Goal: Information Seeking & Learning: Learn about a topic

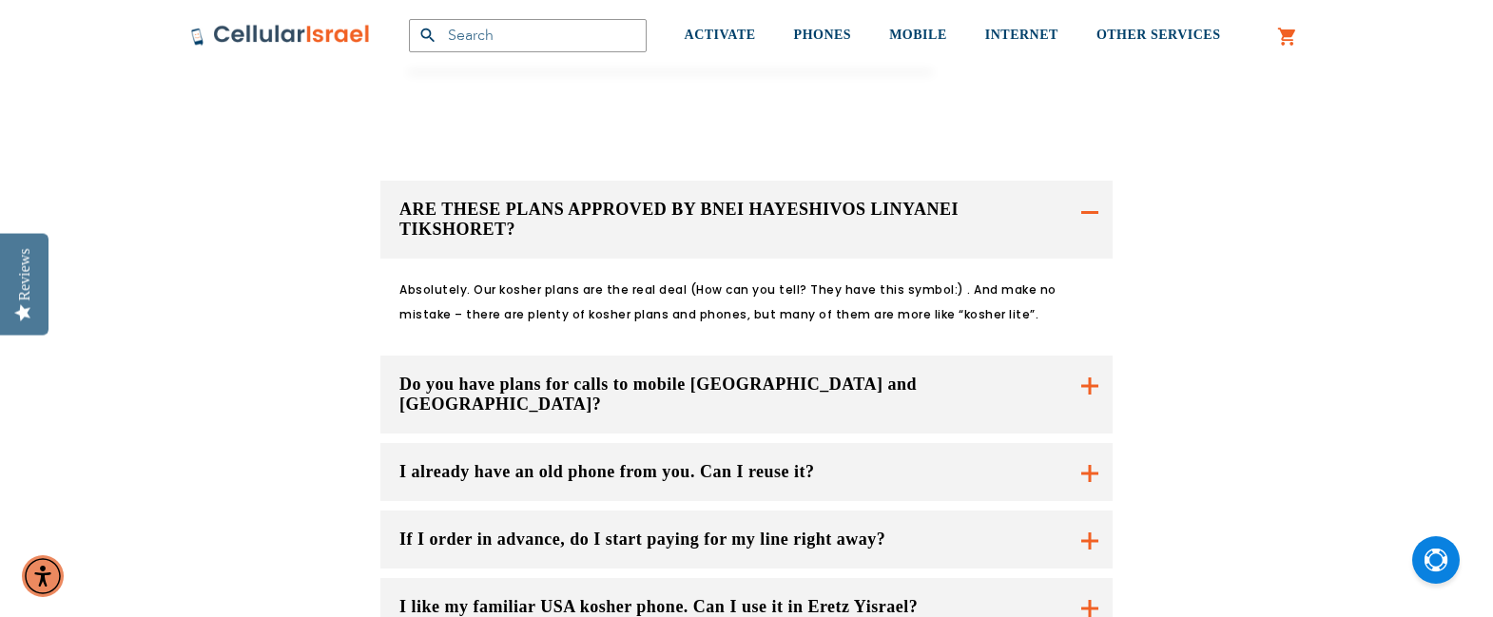
scroll to position [1332, 0]
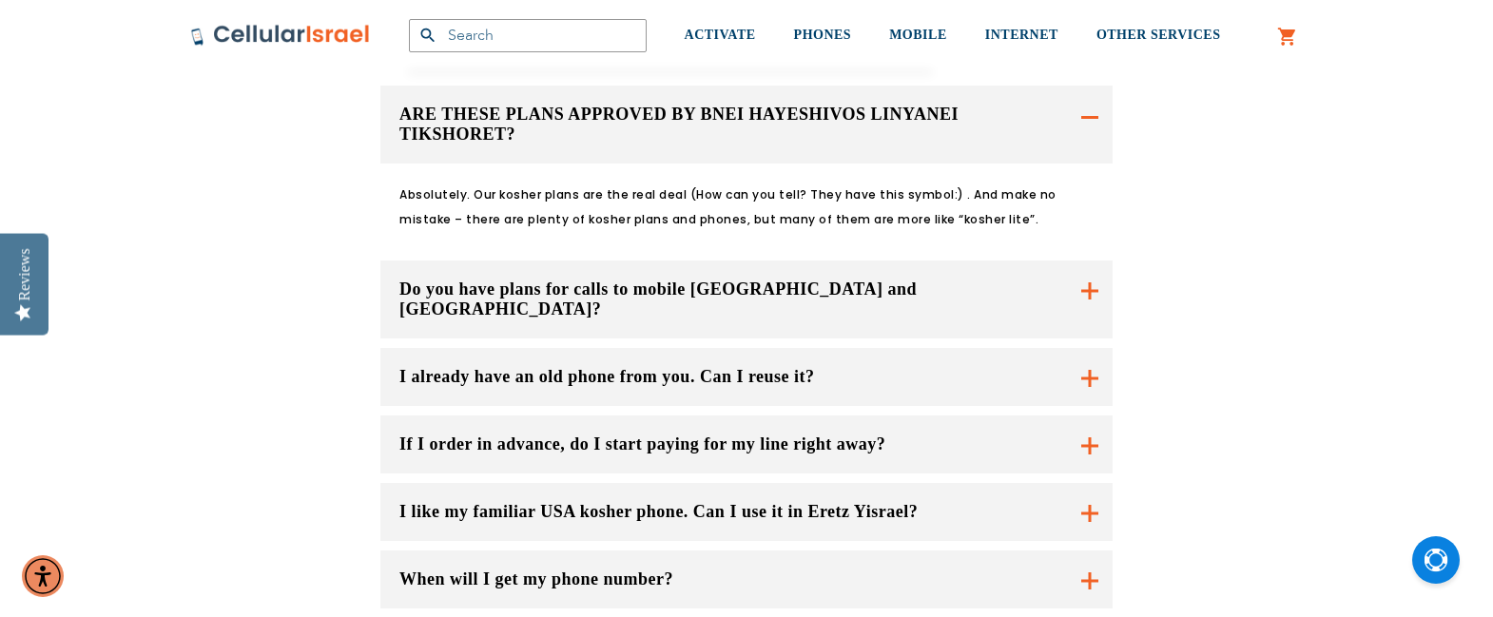
click at [925, 261] on button "Do you have plans for calls to mobile [GEOGRAPHIC_DATA] and [GEOGRAPHIC_DATA]?" at bounding box center [746, 300] width 732 height 78
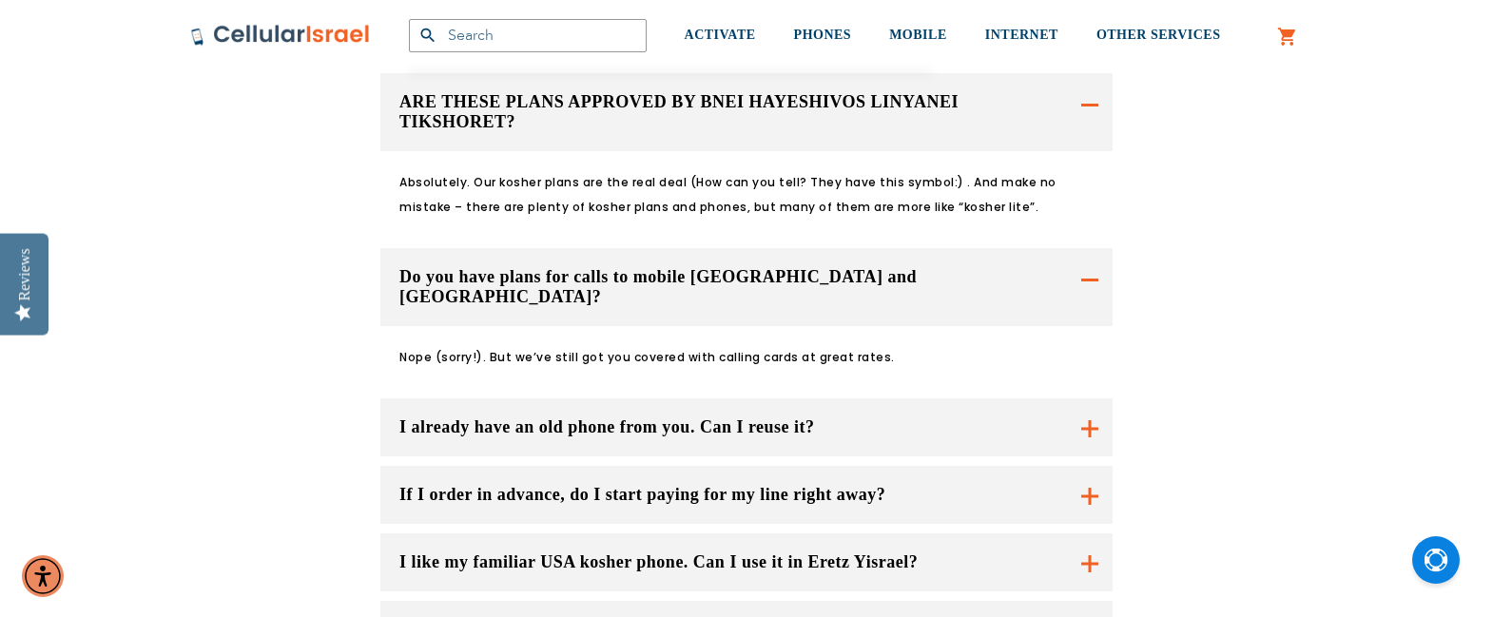
scroll to position [1427, 0]
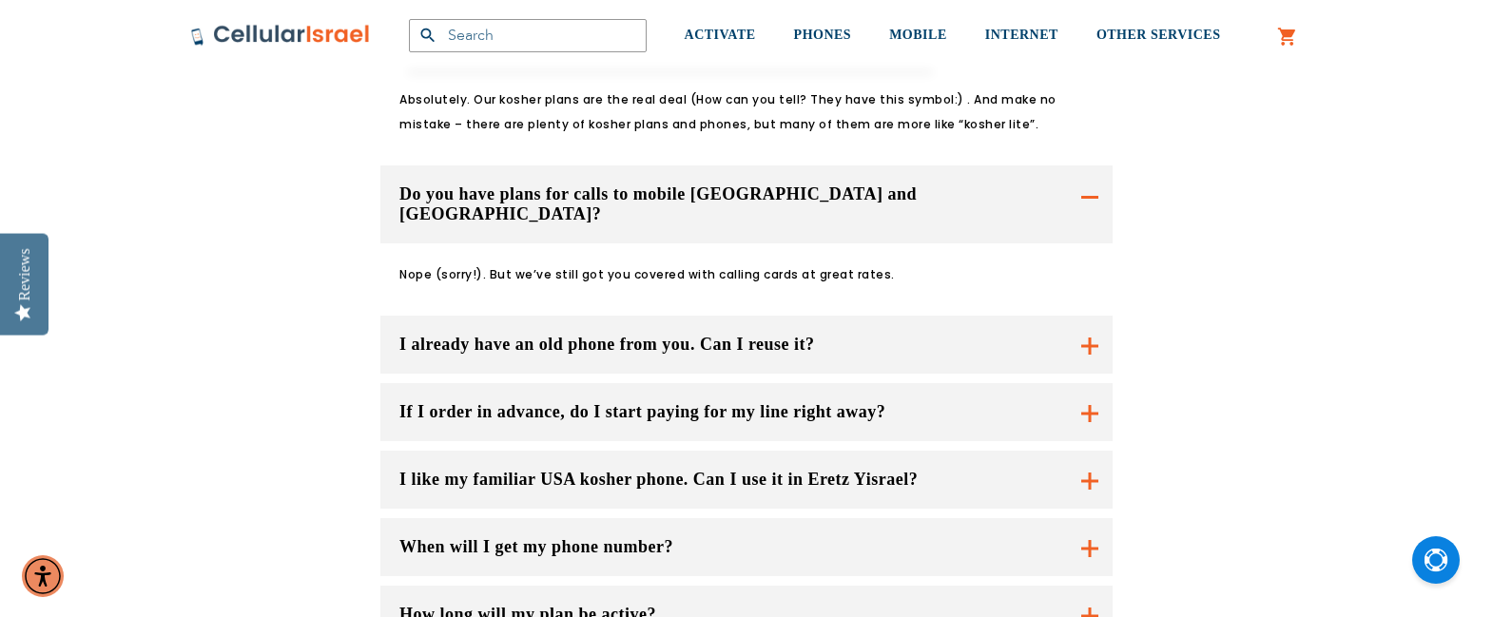
click at [887, 316] on button "I already have an old phone from you. Can I reuse it?" at bounding box center [746, 345] width 732 height 58
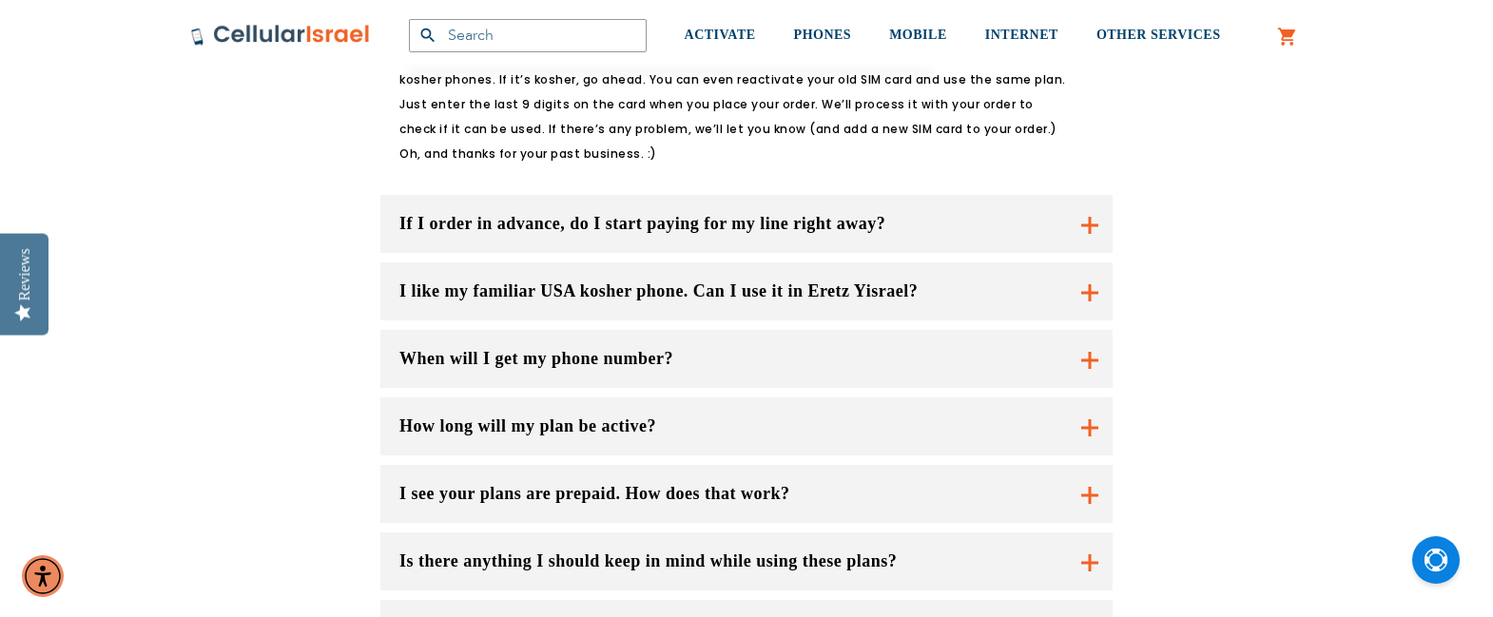
scroll to position [1807, 0]
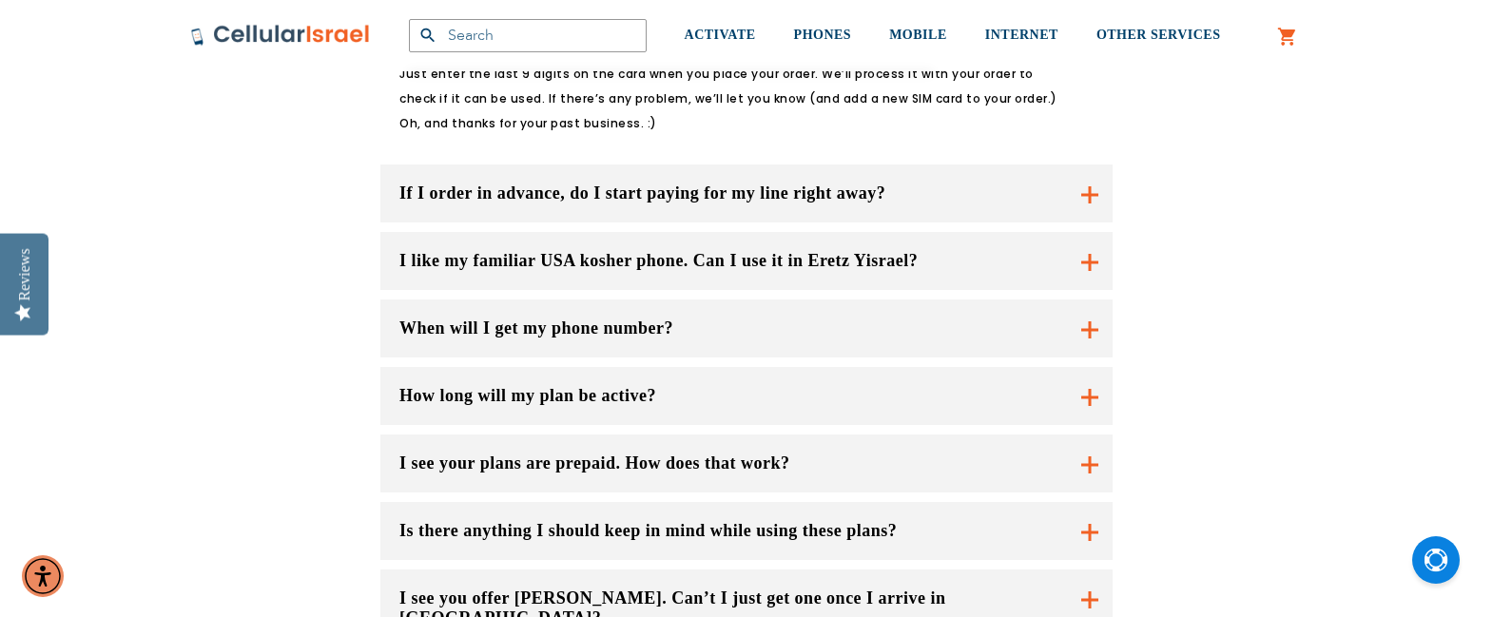
click at [955, 232] on button "I like my familiar USA kosher phone. Can I use it in Eretz Yisrael?" at bounding box center [746, 261] width 732 height 58
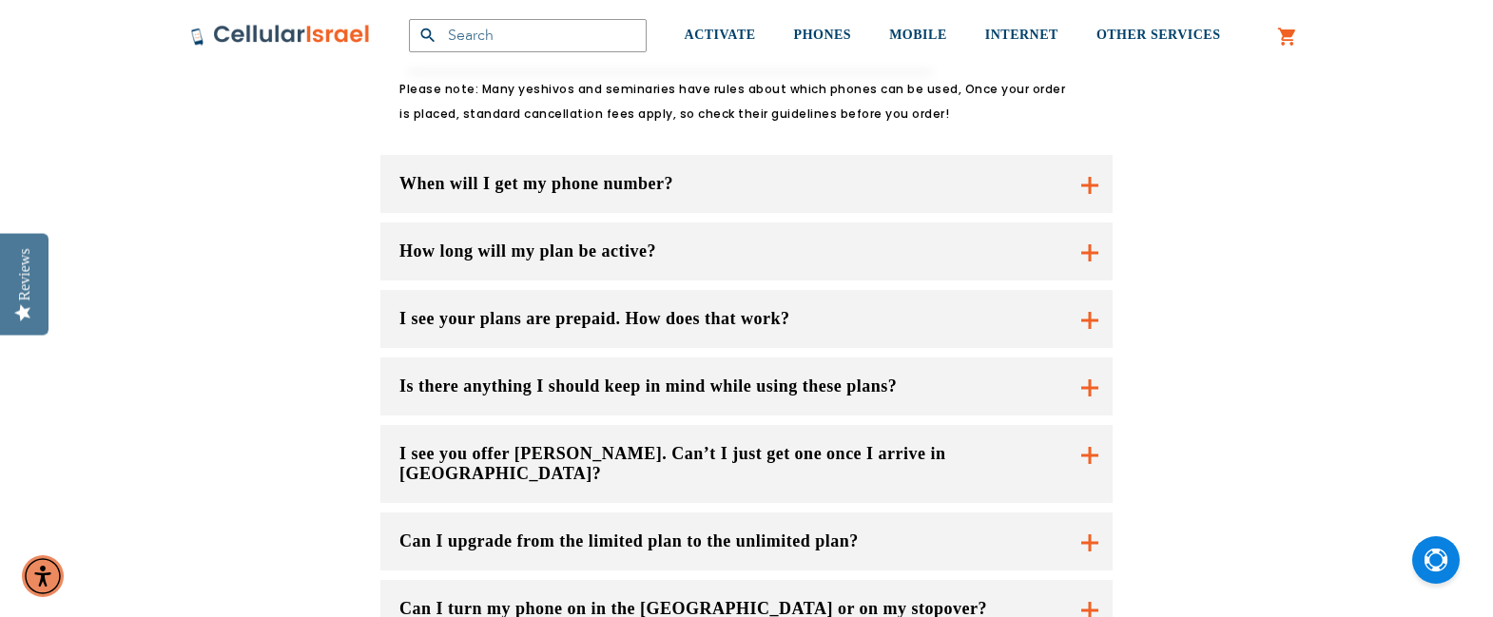
scroll to position [2283, 0]
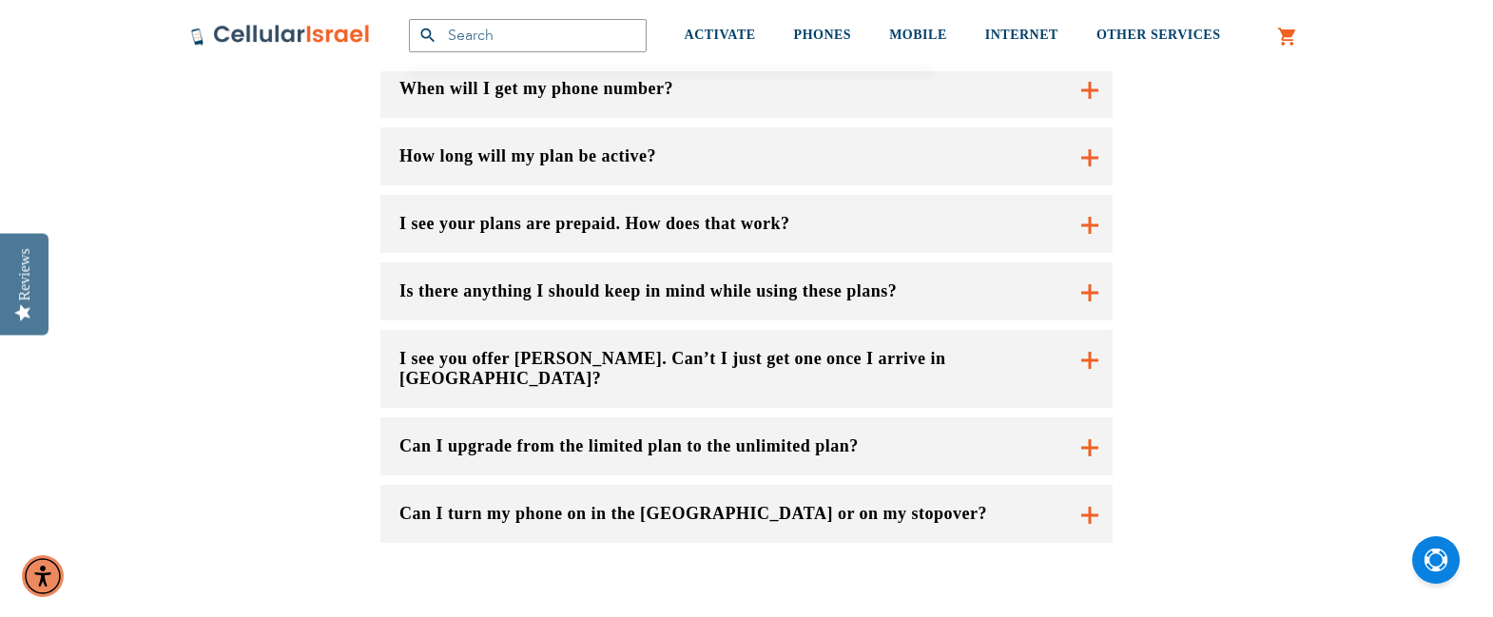
click at [1036, 330] on button "I see you offer [PERSON_NAME]. Can’t I just get one once I arrive in [GEOGRAPHI…" at bounding box center [746, 369] width 732 height 78
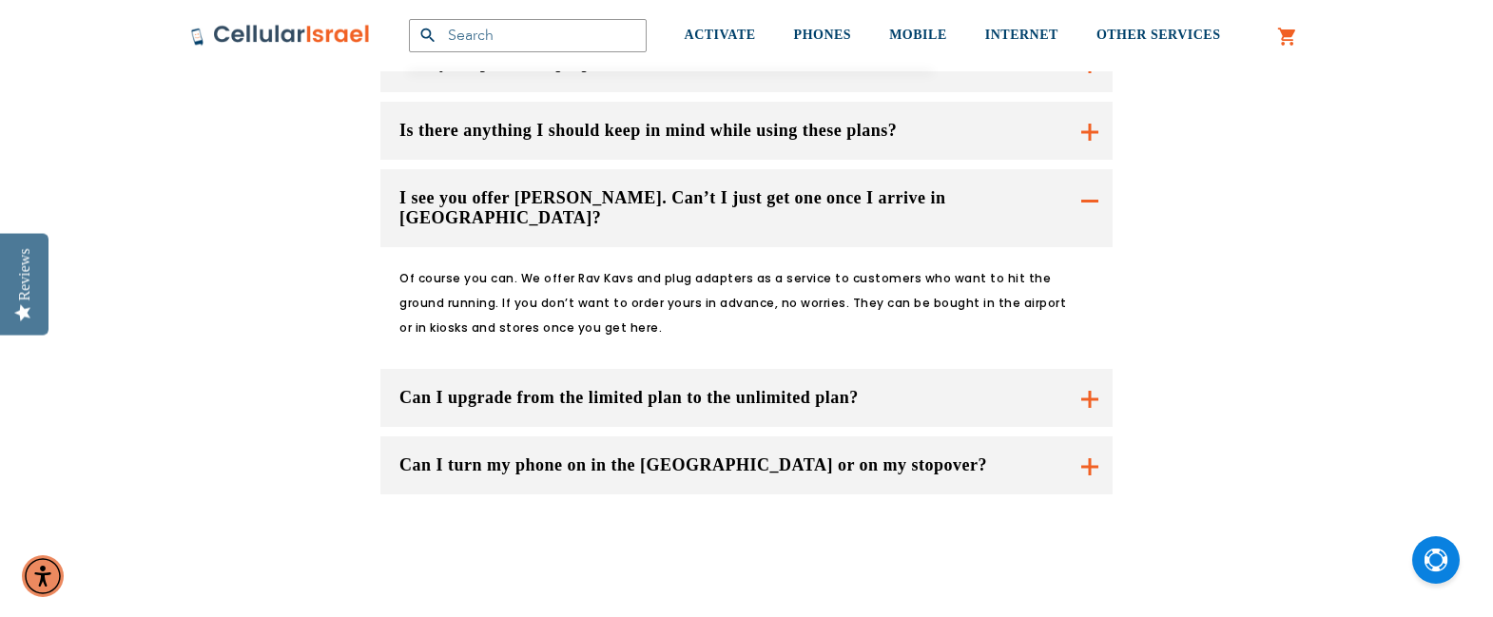
scroll to position [2473, 0]
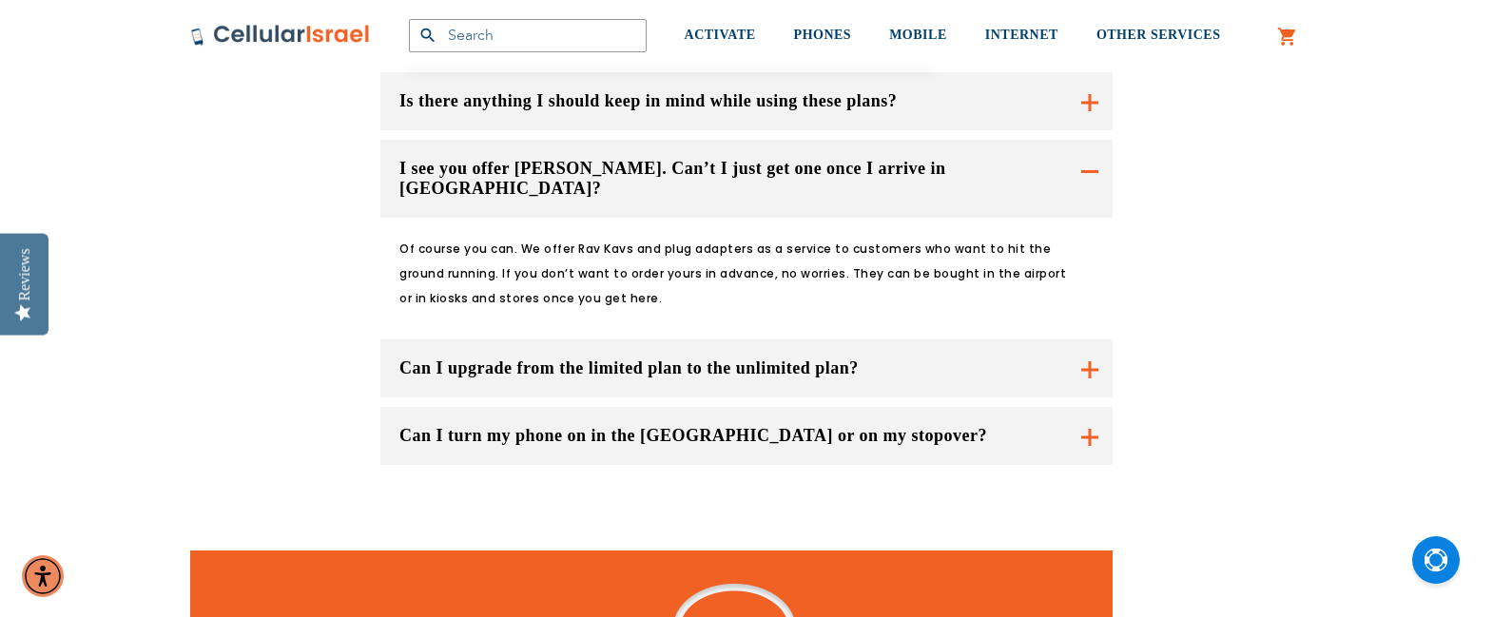
click at [958, 340] on button "Can I upgrade from the limited plan to the unlimited plan?" at bounding box center [746, 369] width 732 height 58
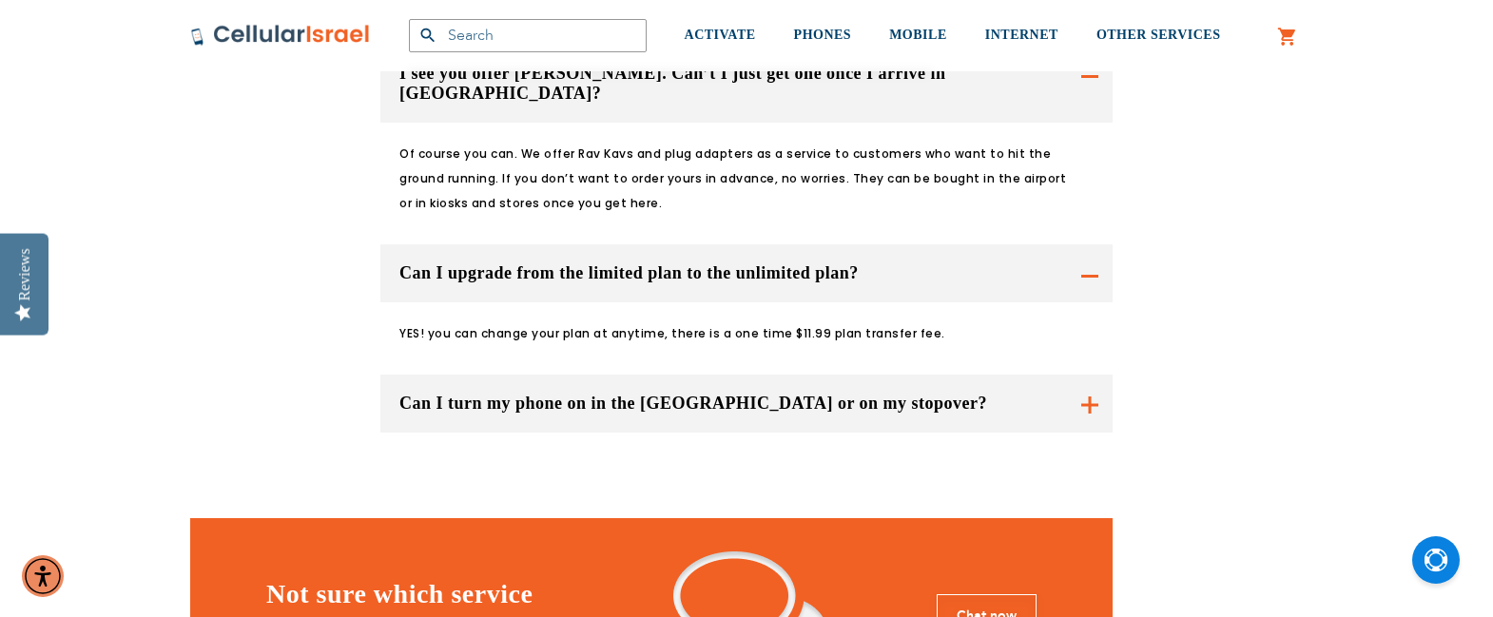
scroll to position [2663, 0]
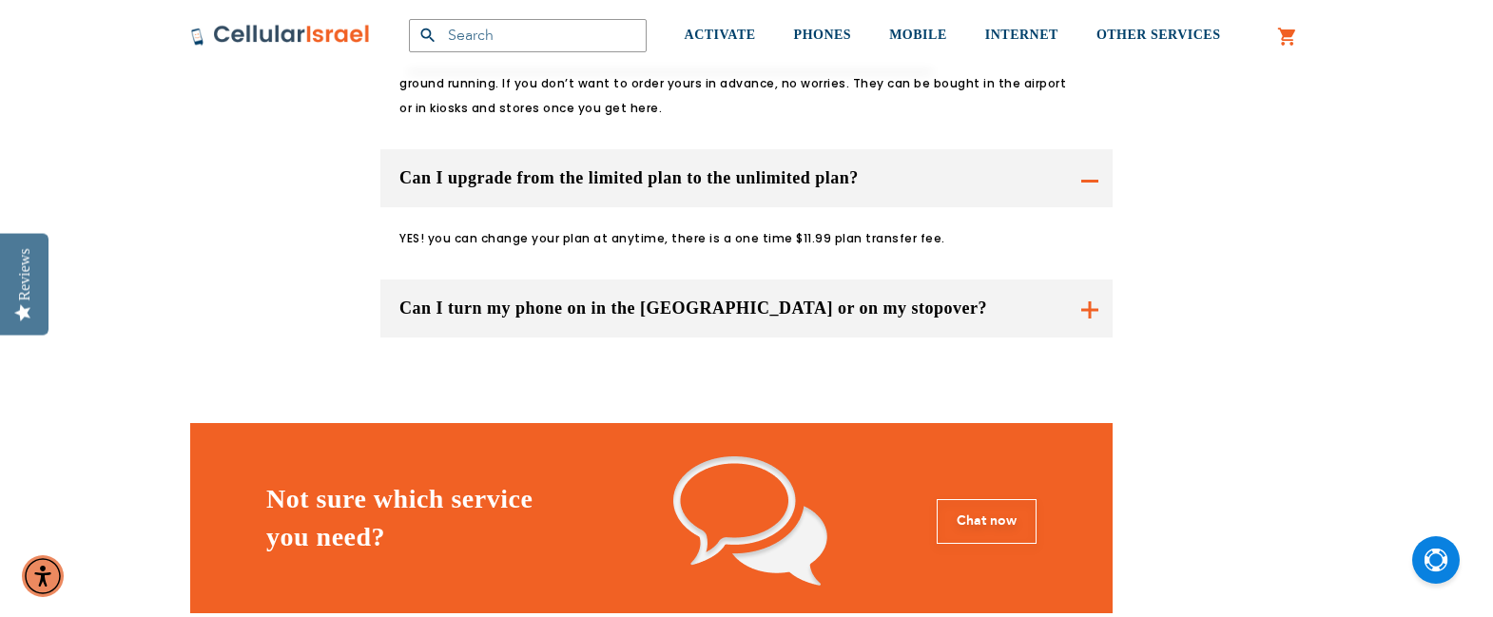
click at [965, 280] on button "Can I turn my phone on in the [GEOGRAPHIC_DATA] or on my stopover?" at bounding box center [746, 309] width 732 height 58
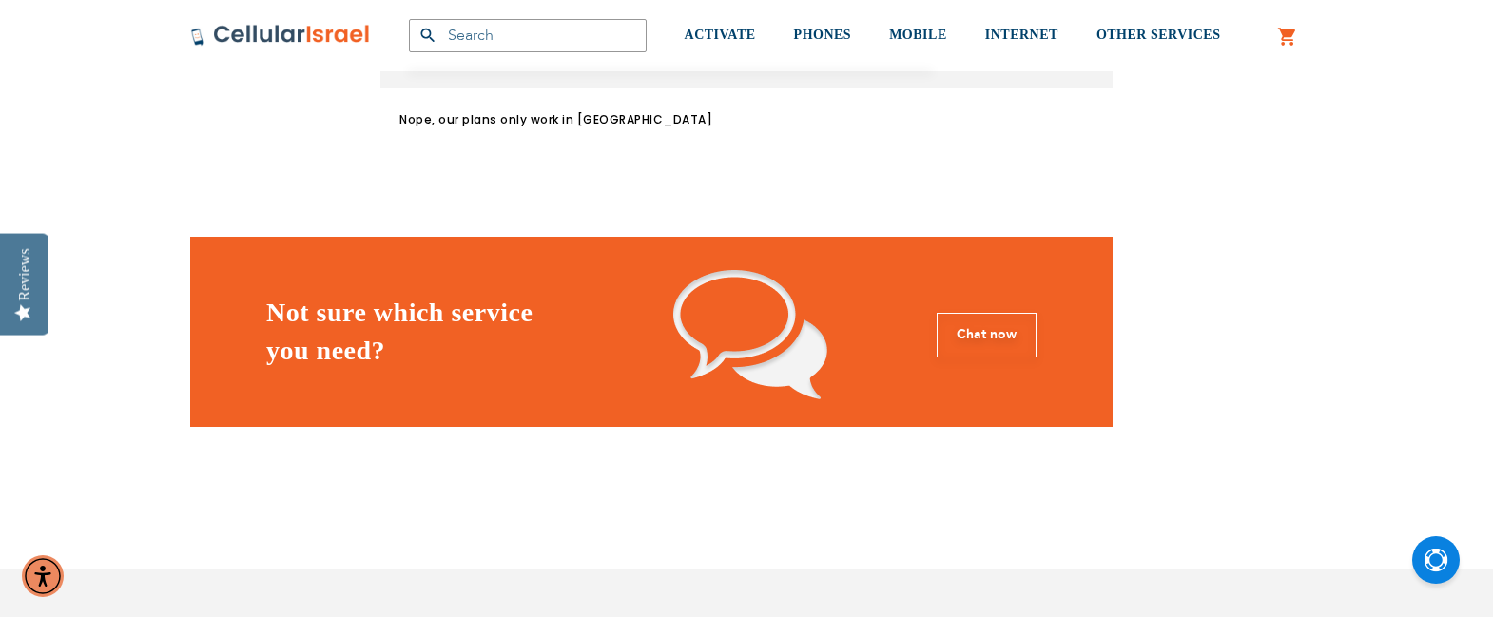
scroll to position [2949, 0]
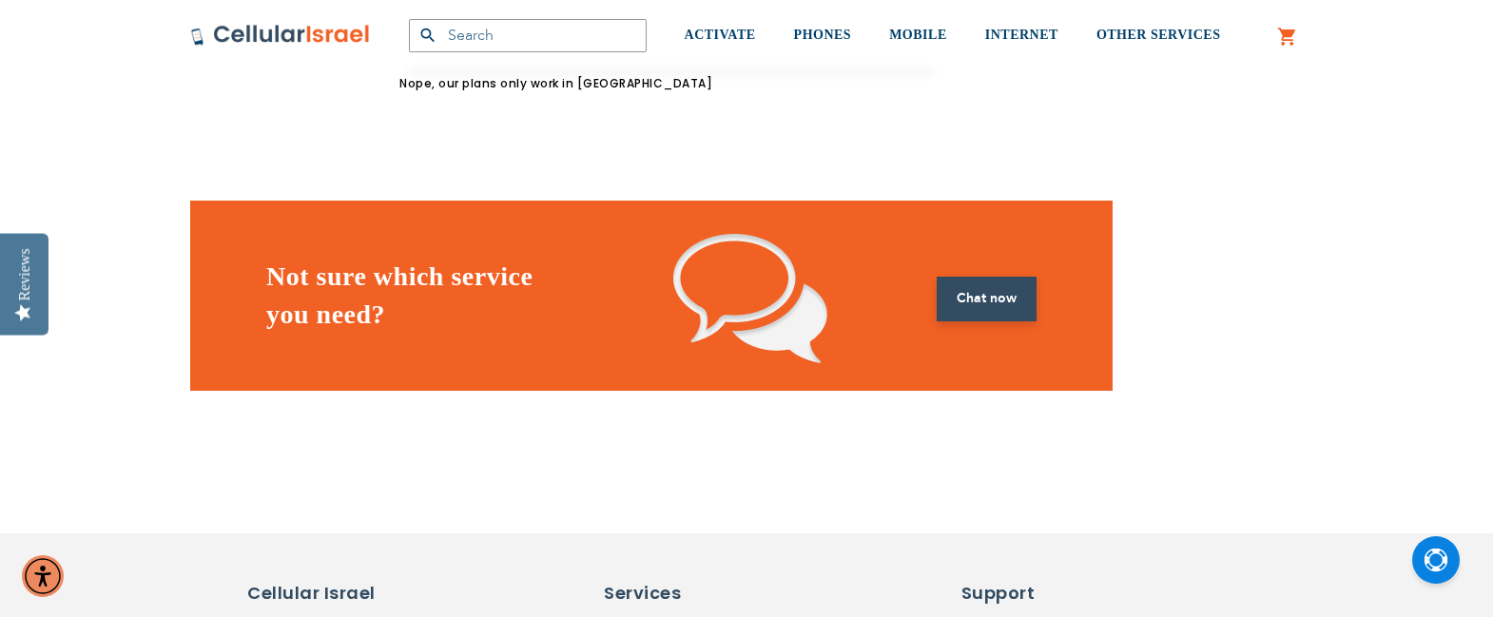
click at [999, 277] on link "Chat now" at bounding box center [987, 299] width 100 height 45
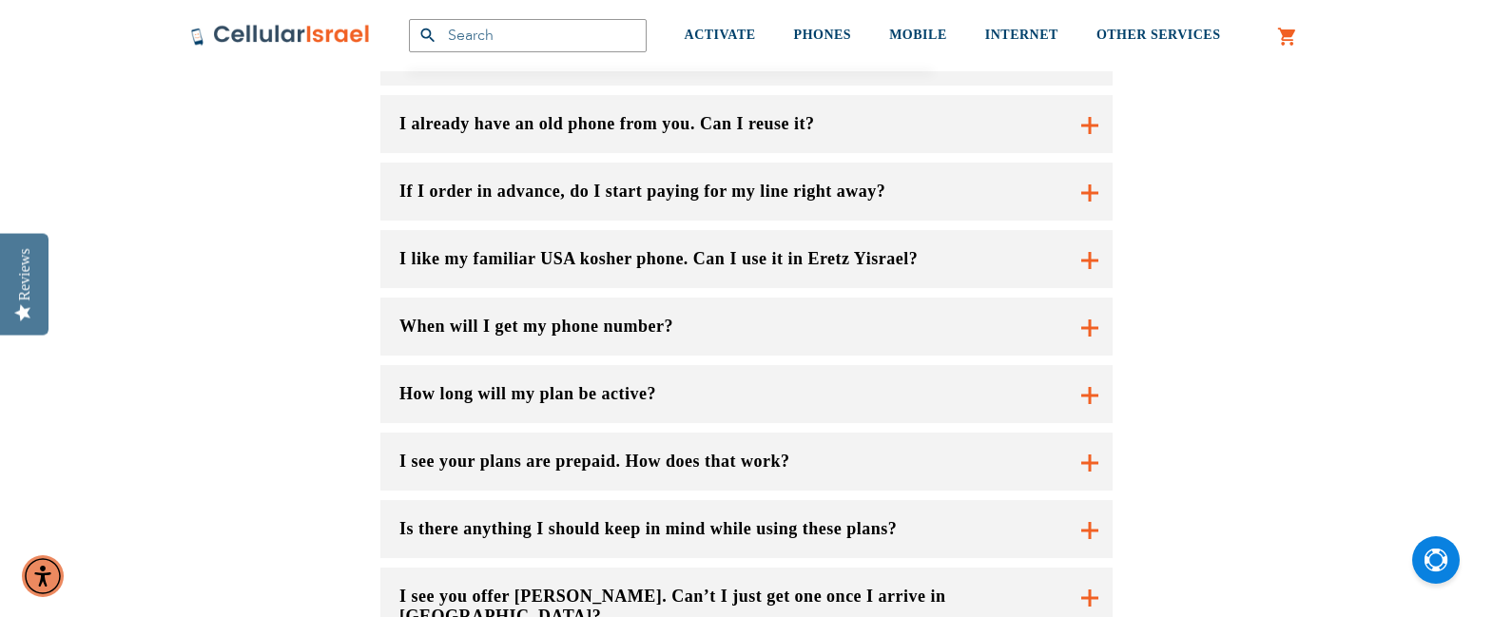
scroll to position [1617, 0]
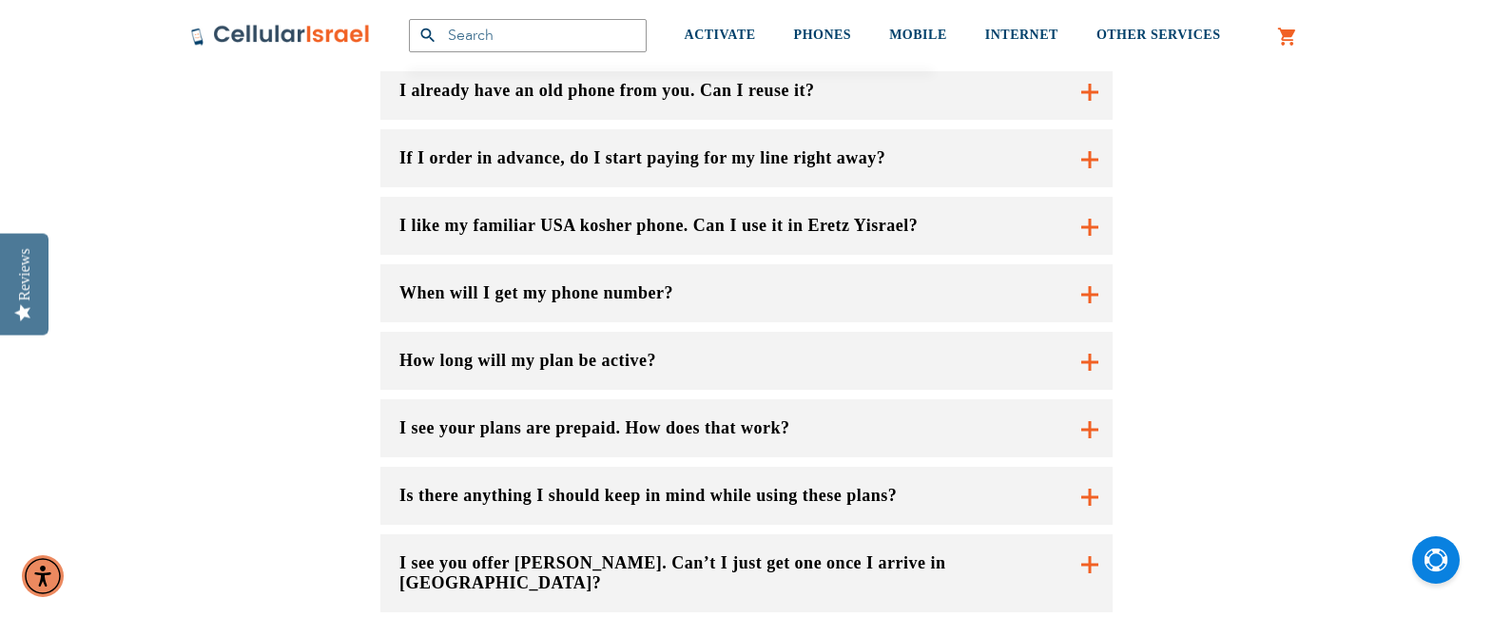
click at [721, 264] on button "When will I get my phone number?" at bounding box center [746, 293] width 732 height 58
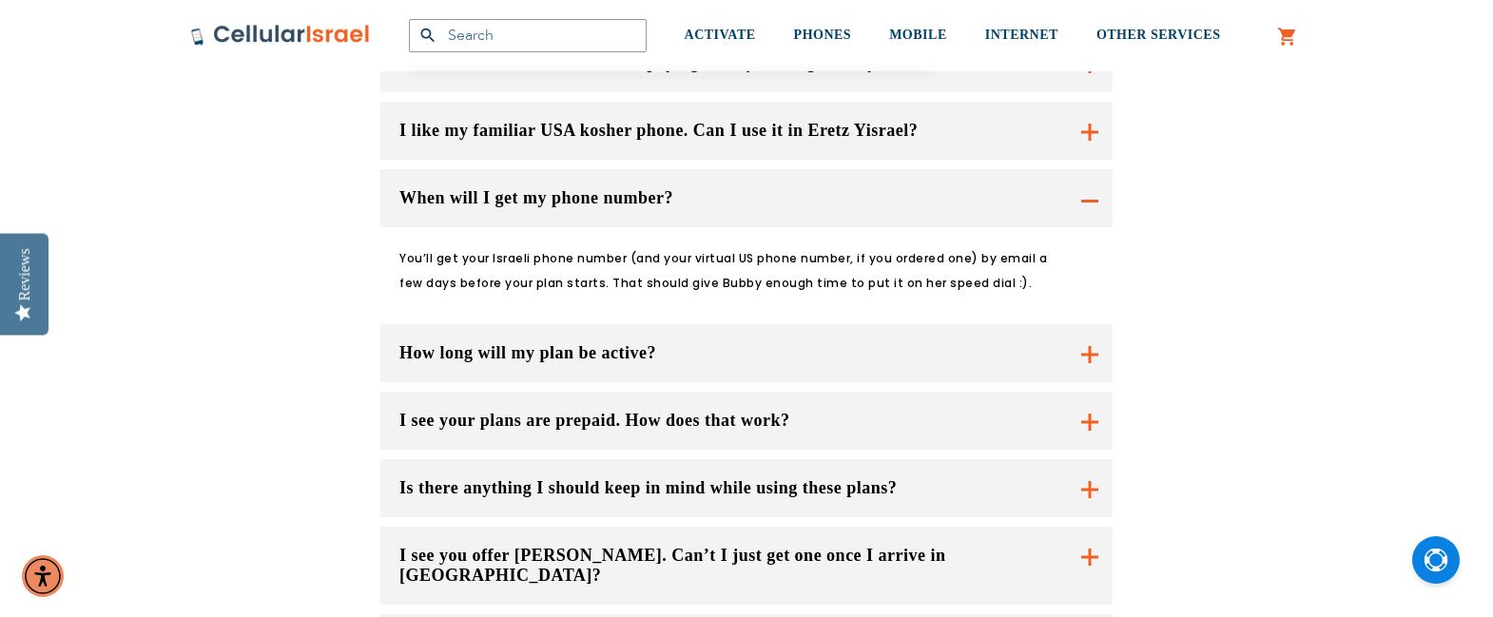
scroll to position [1807, 0]
